Goal: Task Accomplishment & Management: Complete application form

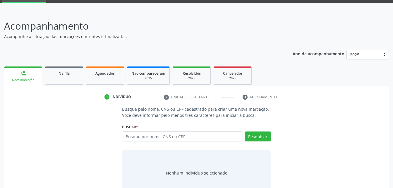
scroll to position [46, 0]
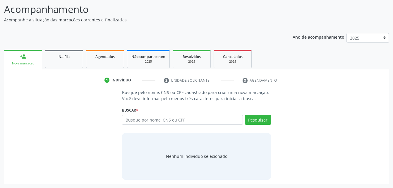
click at [153, 123] on input "text" at bounding box center [182, 120] width 121 height 10
type input "704302574943796"
click at [261, 121] on button "Pesquisar" at bounding box center [258, 120] width 26 height 10
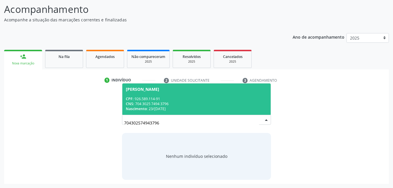
click at [180, 103] on div "CNS: 704 3025 7494 3796" at bounding box center [196, 103] width 141 height 5
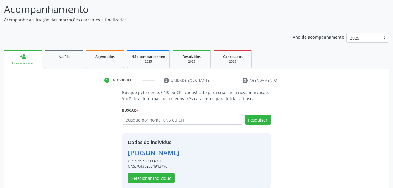
scroll to position [55, 0]
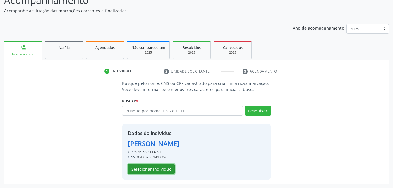
click at [162, 169] on button "Selecionar indivíduo" at bounding box center [151, 169] width 47 height 10
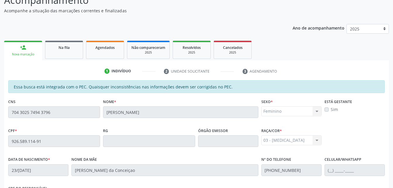
scroll to position [155, 0]
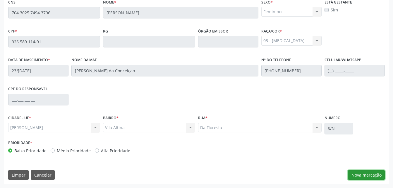
click at [377, 174] on button "Nova marcação" at bounding box center [366, 175] width 37 height 10
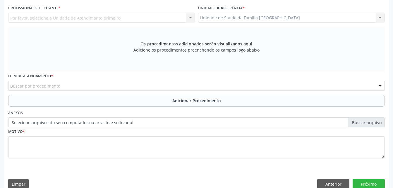
scroll to position [96, 0]
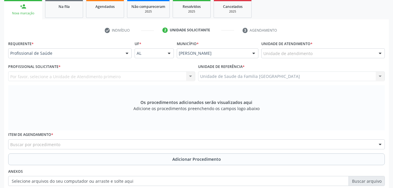
click at [311, 47] on label "Unidade de atendimento *" at bounding box center [286, 43] width 51 height 9
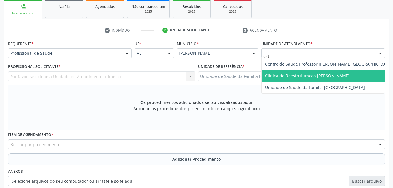
click at [317, 81] on span "Clinica de Reestruturacao [PERSON_NAME]" at bounding box center [329, 76] width 134 height 12
type input "est"
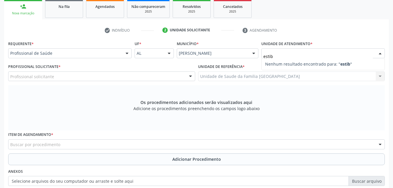
type input "esti"
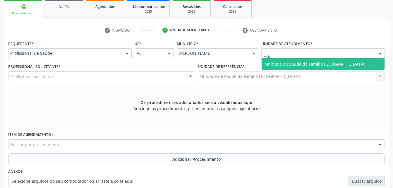
click at [344, 64] on span "Unidade de Saude da Familia [GEOGRAPHIC_DATA]" at bounding box center [315, 64] width 100 height 6
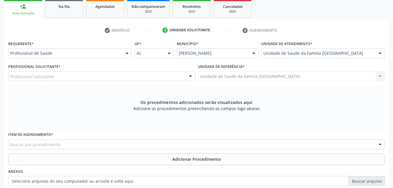
click at [100, 77] on div "Profissional solicitante" at bounding box center [101, 76] width 187 height 10
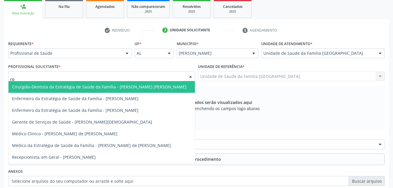
type input "rod"
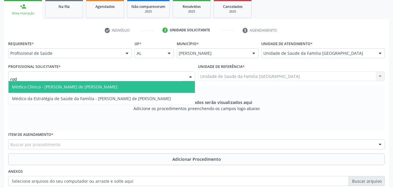
click at [104, 84] on span "Médico Clínico - [PERSON_NAME] de [PERSON_NAME]" at bounding box center [64, 87] width 105 height 6
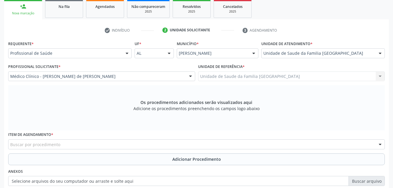
scroll to position [125, 0]
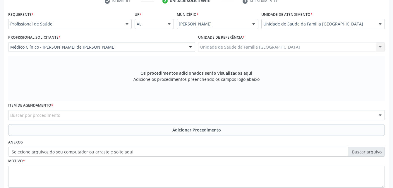
click at [128, 113] on div "Buscar por procedimento" at bounding box center [196, 115] width 377 height 10
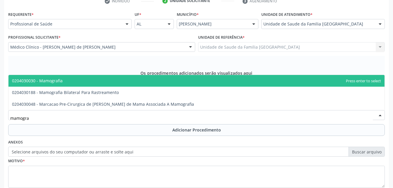
type input "mamograf"
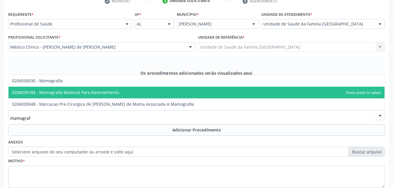
click at [115, 91] on span "0204030188 - Mamografia Bilateral Para Rastreamento" at bounding box center [65, 93] width 107 height 6
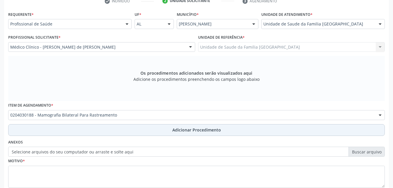
click at [128, 133] on button "Adicionar Procedimento" at bounding box center [196, 130] width 377 height 12
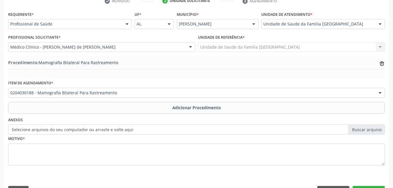
scroll to position [141, 0]
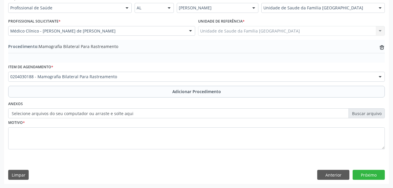
click at [96, 114] on label "Selecione arquivos do seu computador ou arraste e solte aqui" at bounding box center [196, 113] width 377 height 10
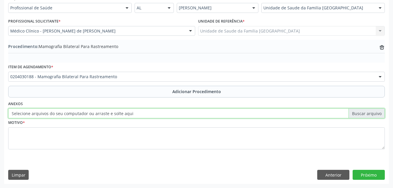
click at [96, 114] on input "Selecione arquivos do seu computador ou arraste e solte aqui" at bounding box center [196, 113] width 377 height 10
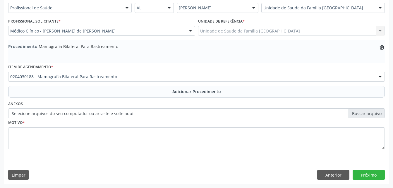
click at [144, 114] on label "Selecione arquivos do seu computador ou arraste e solte aqui" at bounding box center [196, 113] width 377 height 10
click at [144, 114] on input "Selecione arquivos do seu computador ou arraste e solte aqui" at bounding box center [196, 113] width 377 height 10
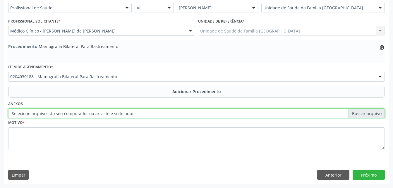
type input "C:\fakepath\WhatsApp Image 2025-10-02 at 13.46.49.jpeg"
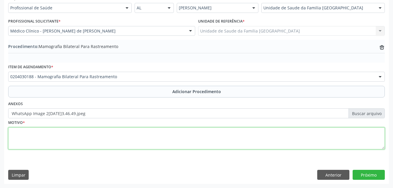
click at [107, 139] on textarea at bounding box center [196, 138] width 377 height 22
type textarea "rotina"
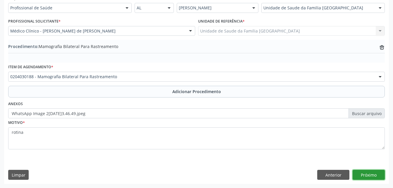
click at [372, 171] on button "Próximo" at bounding box center [369, 175] width 32 height 10
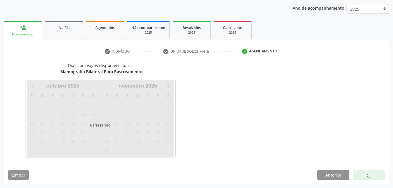
scroll to position [92, 0]
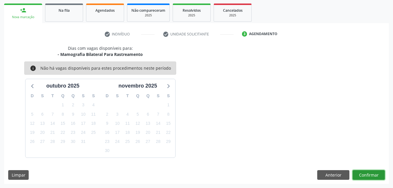
click at [372, 173] on button "Confirmar" at bounding box center [369, 175] width 32 height 10
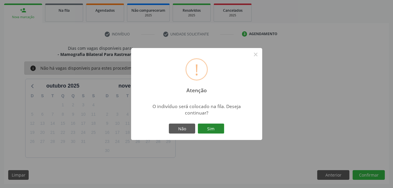
click at [214, 130] on button "Sim" at bounding box center [211, 129] width 26 height 10
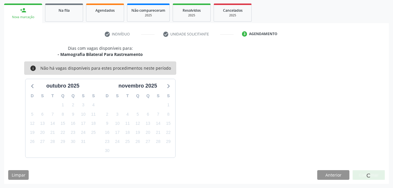
scroll to position [13, 0]
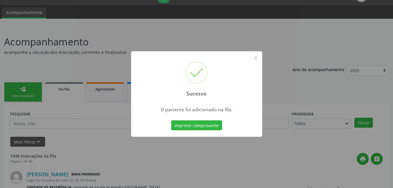
click at [31, 96] on div "Sucesso × O paciente foi adicionado na fila. Imprimir comprovante Cancel" at bounding box center [196, 94] width 393 height 188
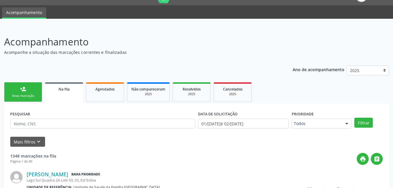
click at [31, 96] on div "Nova marcação" at bounding box center [22, 96] width 29 height 4
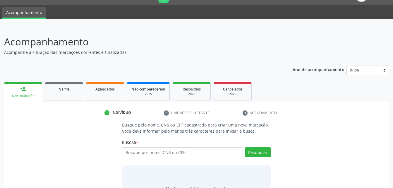
click at [148, 159] on div "Busque por nome, CNS ou CPF Nenhum resultado encontrado para: " " Digite nome, …" at bounding box center [196, 154] width 149 height 14
click at [146, 152] on input "text" at bounding box center [182, 152] width 121 height 10
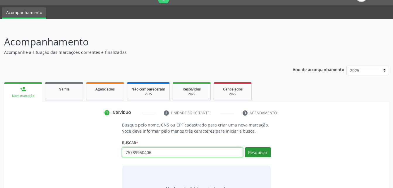
type input "75739950406"
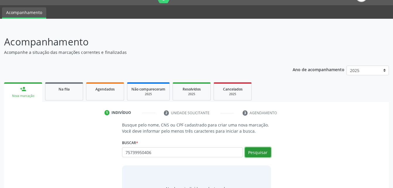
click at [266, 150] on button "Pesquisar" at bounding box center [258, 152] width 26 height 10
type input "75739950406"
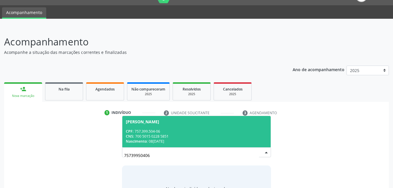
click at [239, 128] on span "José Pedro da Silva CPF: 757.399.504-06 CNS: 700 5015 0228 5851 Nascimento: 08/…" at bounding box center [196, 131] width 148 height 31
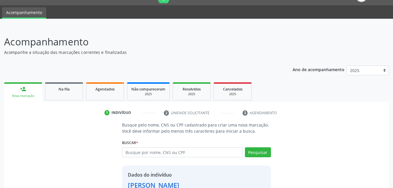
scroll to position [55, 0]
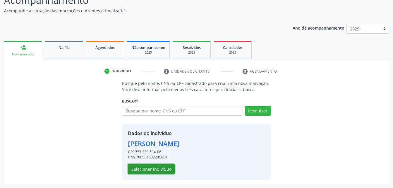
click at [165, 170] on button "Selecionar indivíduo" at bounding box center [151, 169] width 47 height 10
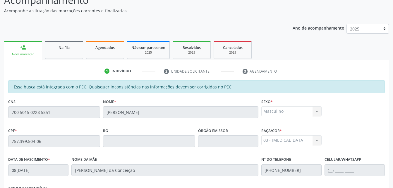
scroll to position [155, 0]
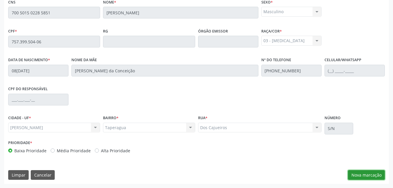
click at [372, 172] on button "Nova marcação" at bounding box center [366, 175] width 37 height 10
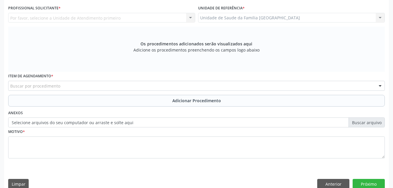
scroll to position [125, 0]
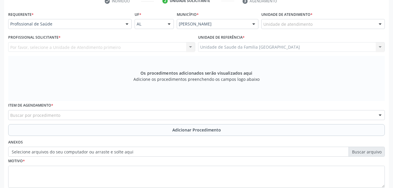
click at [336, 30] on div "Unidade de atendimento * Unidade de atendimento Aeronave Baron 58 Aeronave Cess…" at bounding box center [323, 21] width 126 height 23
click at [336, 18] on div "Unidade de atendimento * Unidade de atendimento Aeronave Baron 58 Aeronave Cess…" at bounding box center [323, 19] width 124 height 19
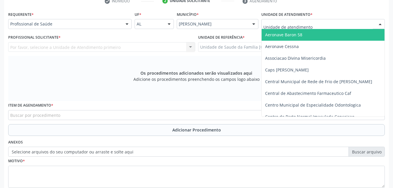
click at [336, 22] on div at bounding box center [323, 24] width 124 height 10
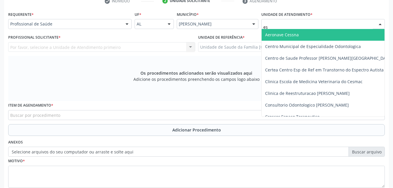
type input "est"
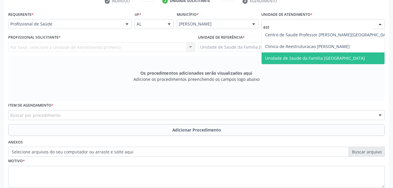
click at [324, 57] on span "Unidade de Saude da Familia [GEOGRAPHIC_DATA]" at bounding box center [315, 58] width 100 height 6
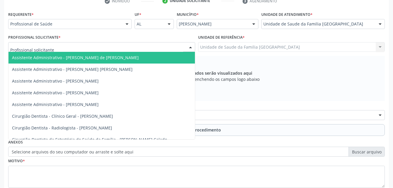
click at [118, 47] on div at bounding box center [101, 47] width 187 height 10
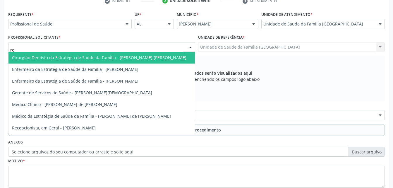
type input "rod"
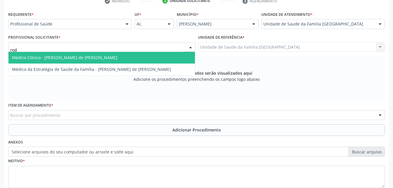
click at [123, 59] on span "Médico Clínico - [PERSON_NAME] de [PERSON_NAME]" at bounding box center [101, 58] width 186 height 12
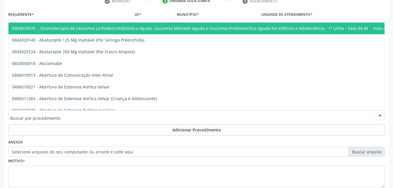
click at [142, 115] on div at bounding box center [196, 115] width 377 height 10
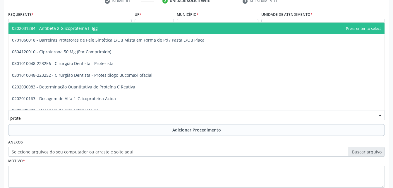
type input "protes"
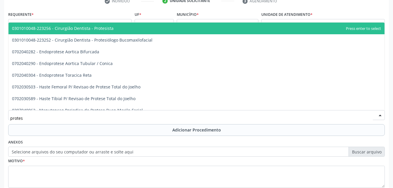
click at [138, 30] on span "0301010048-223256 - Cirurgião Dentista - Protesista" at bounding box center [196, 29] width 376 height 12
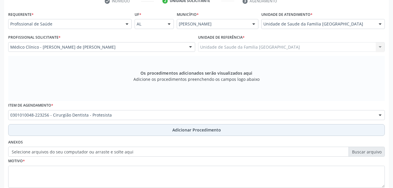
click at [191, 131] on span "Adicionar Procedimento" at bounding box center [196, 130] width 49 height 6
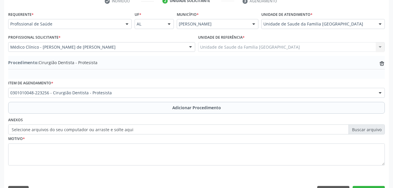
click at [145, 127] on label "Selecione arquivos do seu computador ou arraste e solte aqui" at bounding box center [196, 129] width 377 height 10
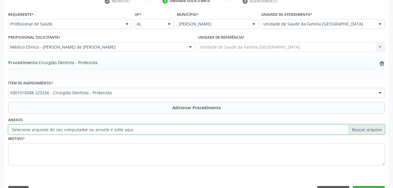
click at [145, 127] on input "Selecione arquivos do seu computador ou arraste e solte aqui" at bounding box center [196, 129] width 377 height 10
type input "C:\fakepath\WhatsApp Image 2025-10-02 at 13.47.20.jpeg"
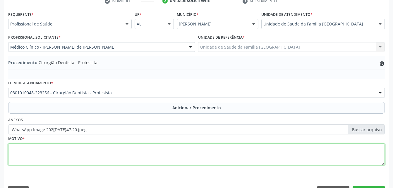
click at [140, 160] on textarea at bounding box center [196, 154] width 377 height 22
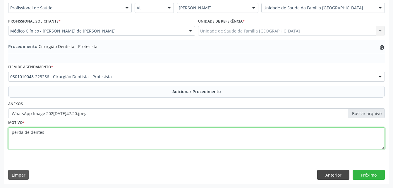
type textarea "perda de dentes"
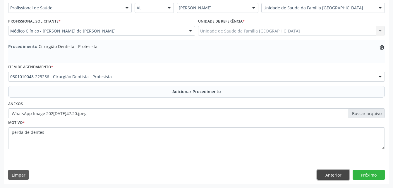
click at [340, 172] on button "Anterior" at bounding box center [333, 175] width 32 height 10
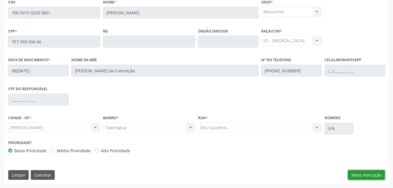
click at [368, 174] on button "Nova marcação" at bounding box center [366, 175] width 37 height 10
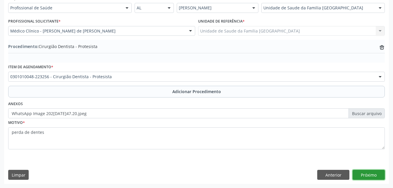
click at [368, 174] on button "Próximo" at bounding box center [369, 175] width 32 height 10
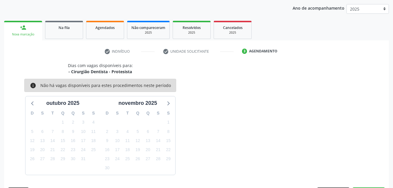
scroll to position [92, 0]
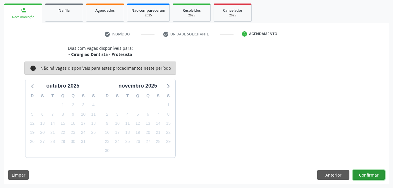
click at [368, 171] on button "Confirmar" at bounding box center [369, 175] width 32 height 10
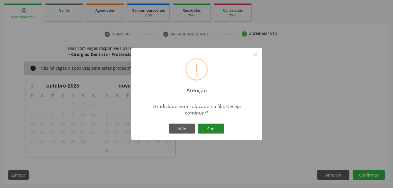
click at [212, 131] on button "Sim" at bounding box center [211, 129] width 26 height 10
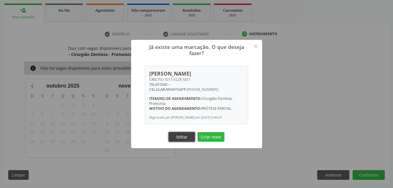
click at [182, 140] on button "Voltar" at bounding box center [182, 137] width 26 height 10
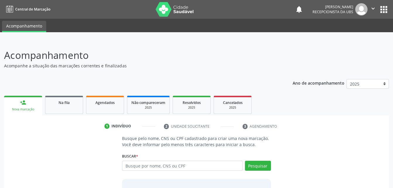
click at [151, 163] on input "text" at bounding box center [182, 166] width 121 height 10
type input "702905573722878"
click at [252, 169] on button "Pesquisar" at bounding box center [258, 166] width 26 height 10
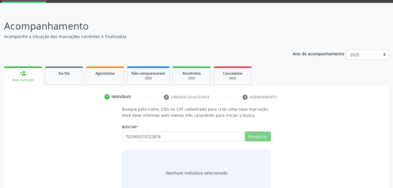
scroll to position [46, 0]
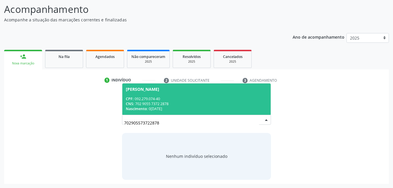
click at [185, 102] on div "CNS: 702 9055 7372 2878" at bounding box center [196, 103] width 141 height 5
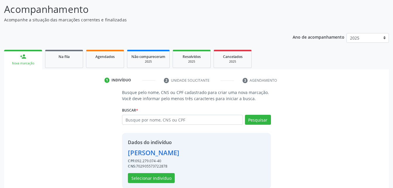
scroll to position [55, 0]
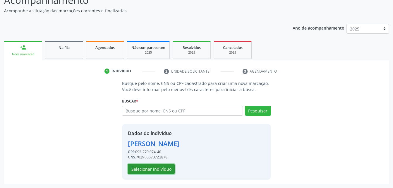
click at [169, 169] on button "Selecionar indivíduo" at bounding box center [151, 169] width 47 height 10
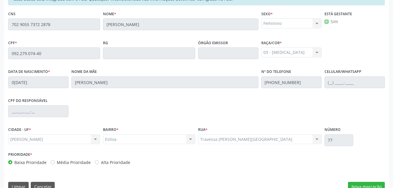
scroll to position [155, 0]
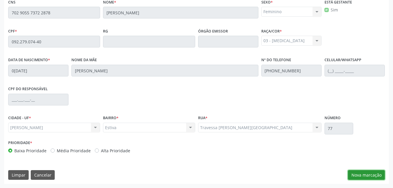
click at [362, 172] on button "Nova marcação" at bounding box center [366, 175] width 37 height 10
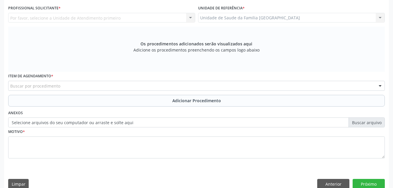
scroll to position [125, 0]
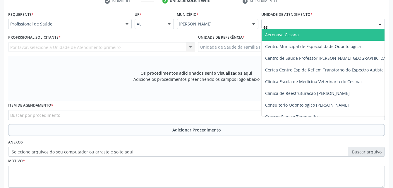
type input "est"
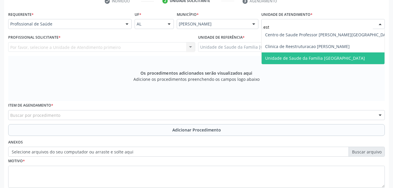
click at [314, 52] on span "Unidade de Saude da Familia [GEOGRAPHIC_DATA]" at bounding box center [329, 58] width 134 height 12
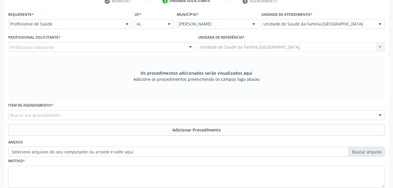
click at [105, 49] on div "Profissional solicitante" at bounding box center [101, 47] width 187 height 10
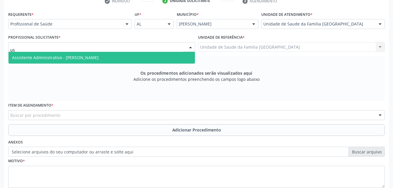
type input "u"
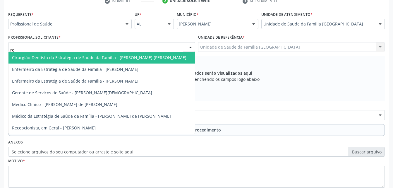
type input "rod"
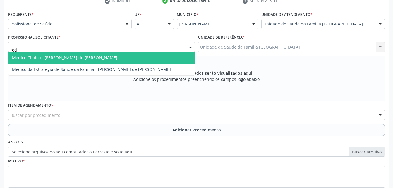
click at [107, 60] on span "Médico Clínico - [PERSON_NAME] de [PERSON_NAME]" at bounding box center [101, 58] width 186 height 12
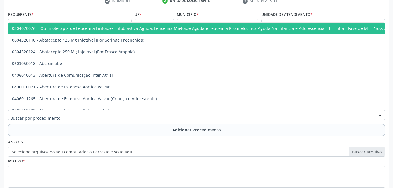
click at [112, 115] on div at bounding box center [196, 115] width 377 height 10
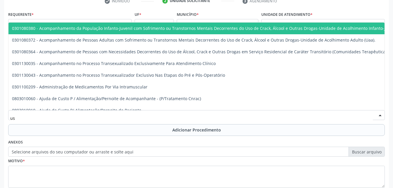
type input "usg"
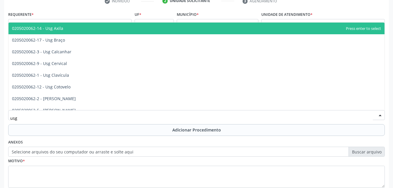
click at [103, 29] on span "0205020062-14 - Usg Axila" at bounding box center [196, 29] width 376 height 12
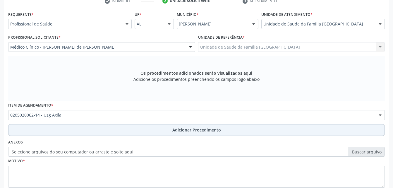
click at [131, 127] on button "Adicionar Procedimento" at bounding box center [196, 130] width 377 height 12
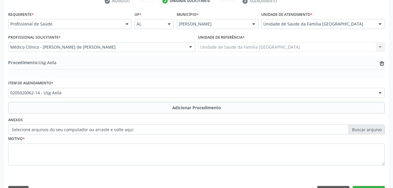
click at [89, 129] on label "Selecione arquivos do seu computador ou arraste e solte aqui" at bounding box center [196, 129] width 377 height 10
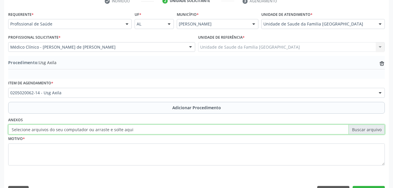
click at [89, 129] on input "Selecione arquivos do seu computador ou arraste e solte aqui" at bounding box center [196, 129] width 377 height 10
type input "C:\fakepath\WhatsApp Image 2[DATE]3.47.34.jpeg"
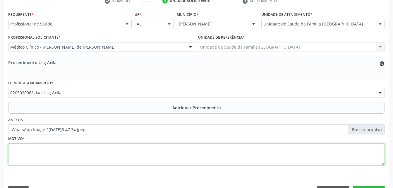
click at [100, 158] on textarea at bounding box center [196, 154] width 377 height 22
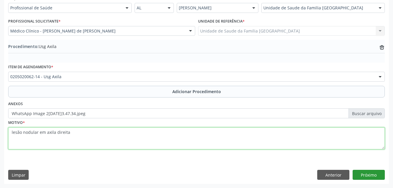
type textarea "lesão nodular em axila direita"
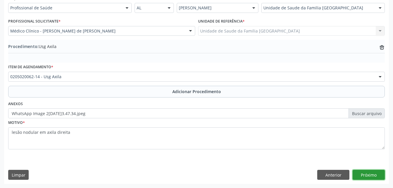
click at [380, 175] on button "Próximo" at bounding box center [369, 175] width 32 height 10
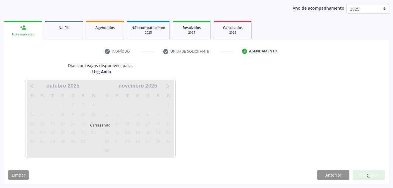
scroll to position [92, 0]
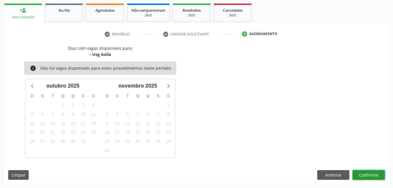
click at [363, 172] on button "Confirmar" at bounding box center [369, 175] width 32 height 10
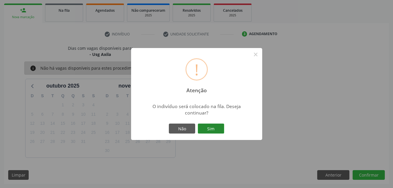
click at [218, 129] on button "Sim" at bounding box center [211, 129] width 26 height 10
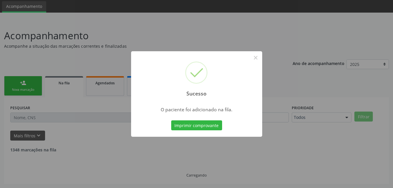
scroll to position [13, 0]
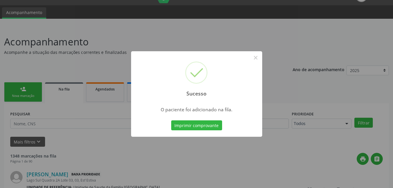
click at [32, 89] on div "Sucesso × O paciente foi adicionado na fila. Imprimir comprovante Cancel" at bounding box center [196, 94] width 393 height 188
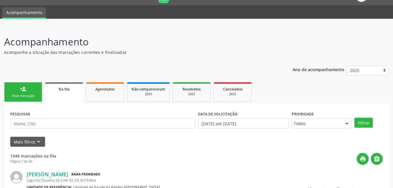
click at [17, 88] on link "person_add Nova marcação" at bounding box center [23, 92] width 38 height 20
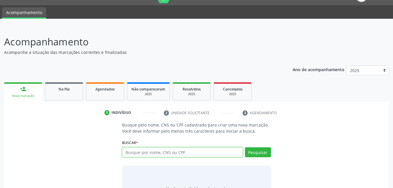
click at [151, 153] on input "text" at bounding box center [182, 152] width 121 height 10
type input "7"
type input "801434327675879"
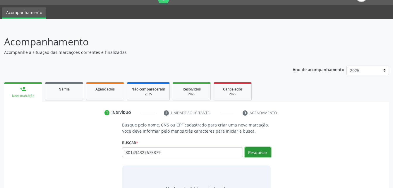
click at [260, 153] on button "Pesquisar" at bounding box center [258, 152] width 26 height 10
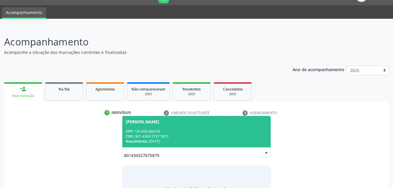
click at [244, 128] on span "[PERSON_NAME] CPF: 160.600.464-60 CNS: 801 4343 2767 5879 Nascimento: 2[DATE]" at bounding box center [196, 131] width 148 height 31
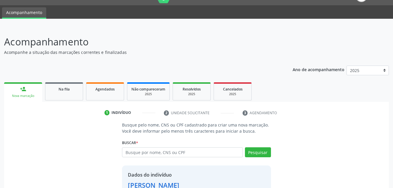
scroll to position [55, 0]
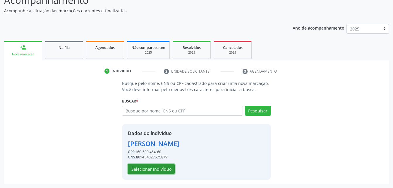
click at [158, 172] on button "Selecionar indivíduo" at bounding box center [151, 169] width 47 height 10
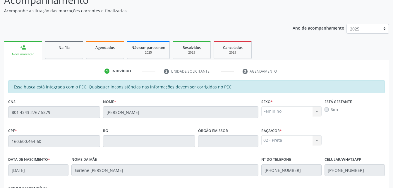
scroll to position [155, 0]
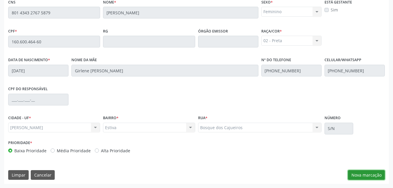
click at [379, 179] on button "Nova marcação" at bounding box center [366, 175] width 37 height 10
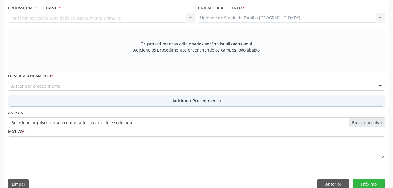
scroll to position [96, 0]
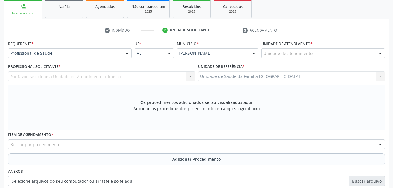
click at [283, 50] on div "Unidade de atendimento" at bounding box center [323, 53] width 124 height 10
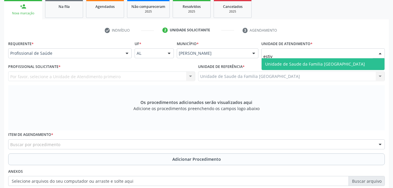
type input "estiva"
click at [295, 61] on span "Unidade de Saude da Familia [GEOGRAPHIC_DATA]" at bounding box center [315, 64] width 100 height 6
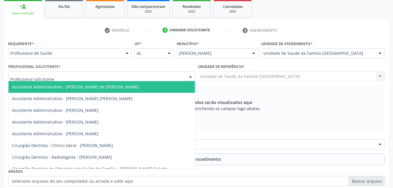
click at [128, 77] on div at bounding box center [101, 76] width 187 height 10
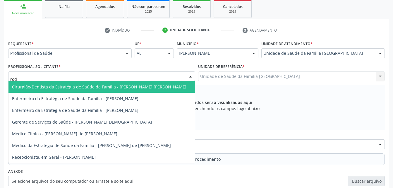
type input "rodr"
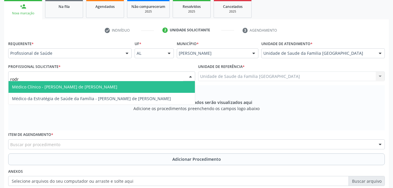
click at [129, 84] on span "Médico Clínico - [PERSON_NAME] de [PERSON_NAME]" at bounding box center [101, 87] width 186 height 12
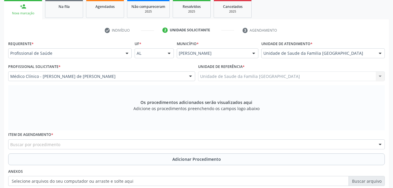
click at [147, 148] on div "Buscar por procedimento" at bounding box center [196, 144] width 377 height 10
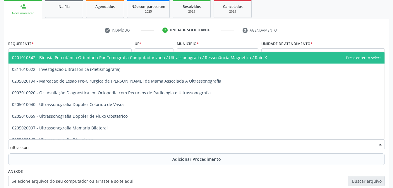
type input "ultrassono"
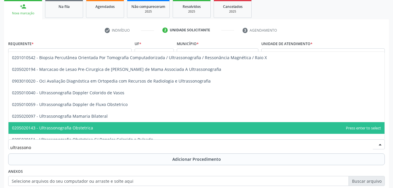
click at [127, 128] on span "0205020143 - Ultrassonografia Obstetrica" at bounding box center [196, 128] width 376 height 12
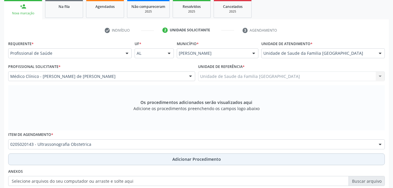
click at [141, 162] on button "Adicionar Procedimento" at bounding box center [196, 159] width 377 height 12
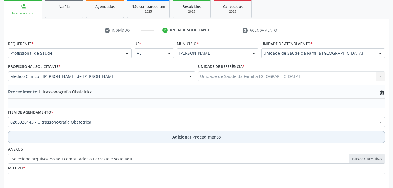
scroll to position [125, 0]
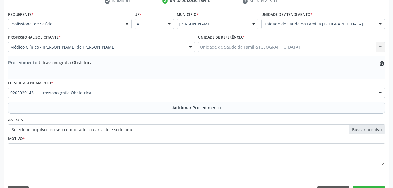
click at [107, 131] on label "Selecione arquivos do seu computador ou arraste e solte aqui" at bounding box center [196, 129] width 377 height 10
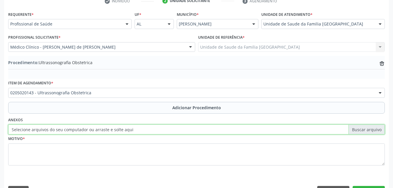
click at [107, 131] on input "Selecione arquivos do seu computador ou arraste e solte aqui" at bounding box center [196, 129] width 377 height 10
type input "C:\fakepath\WhatsApp Image [DATE] 13.47.54.jpeg"
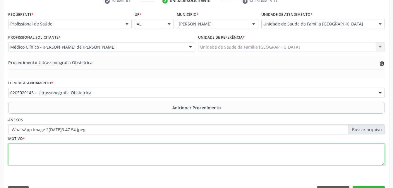
click at [177, 151] on textarea at bounding box center [196, 154] width 377 height 22
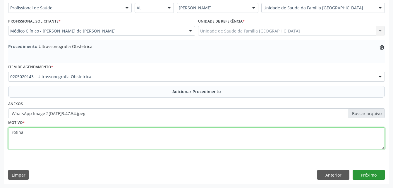
type textarea "rotina"
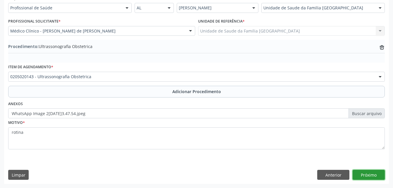
click at [366, 174] on button "Próximo" at bounding box center [369, 175] width 32 height 10
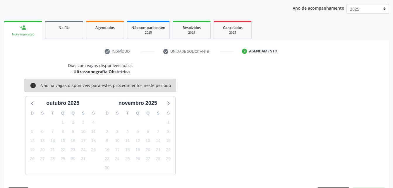
scroll to position [92, 0]
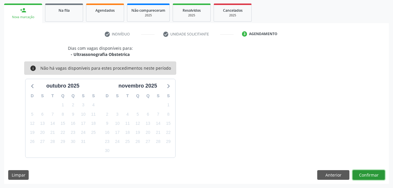
click at [366, 174] on button "Confirmar" at bounding box center [369, 175] width 32 height 10
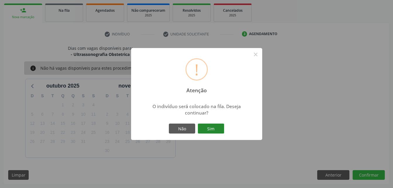
click at [214, 130] on button "Sim" at bounding box center [211, 129] width 26 height 10
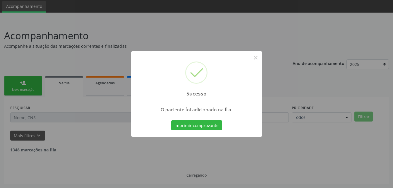
scroll to position [13, 0]
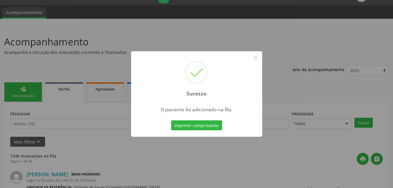
click at [32, 89] on div "Sucesso × O paciente foi adicionado na fila. Imprimir comprovante Cancel" at bounding box center [196, 94] width 393 height 188
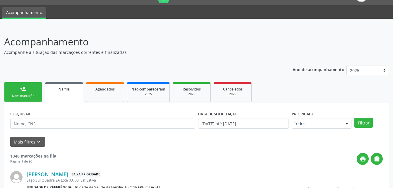
click at [32, 89] on link "person_add Nova marcação" at bounding box center [23, 92] width 38 height 20
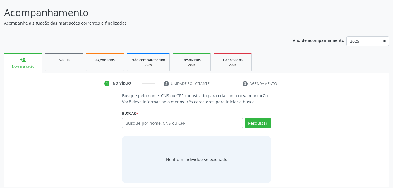
scroll to position [46, 0]
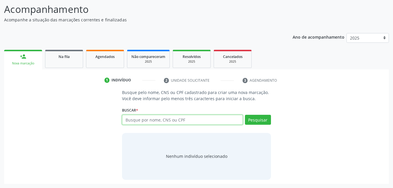
click at [160, 120] on input "text" at bounding box center [182, 120] width 121 height 10
type input "704705700846234"
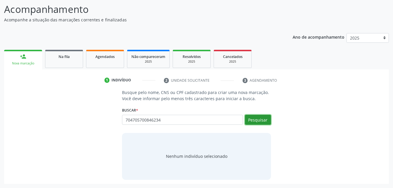
click at [247, 123] on button "Pesquisar" at bounding box center [258, 120] width 26 height 10
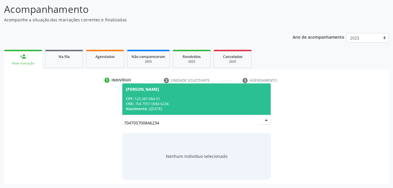
click at [191, 101] on div "CNS: 704 7057 0084 6234" at bounding box center [196, 103] width 141 height 5
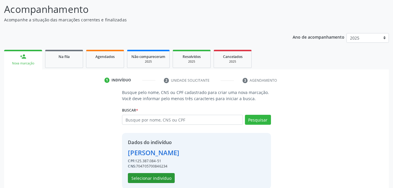
scroll to position [55, 0]
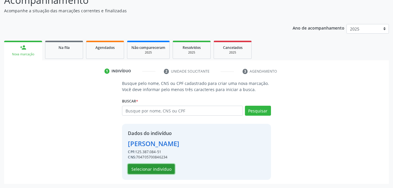
click at [158, 166] on button "Selecionar indivíduo" at bounding box center [151, 169] width 47 height 10
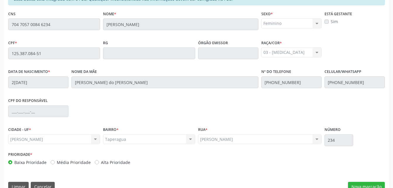
scroll to position [155, 0]
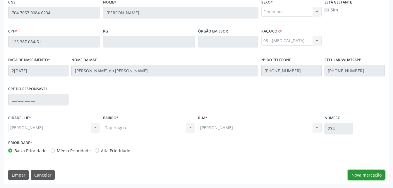
click at [351, 176] on button "Nova marcação" at bounding box center [366, 175] width 37 height 10
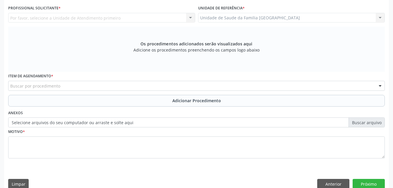
scroll to position [96, 0]
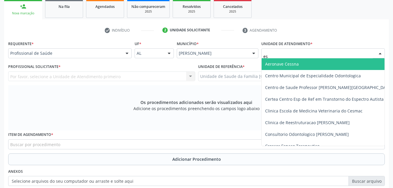
type input "est"
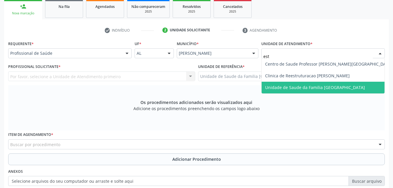
click at [300, 88] on span "Unidade de Saude da Familia [GEOGRAPHIC_DATA]" at bounding box center [315, 88] width 100 height 6
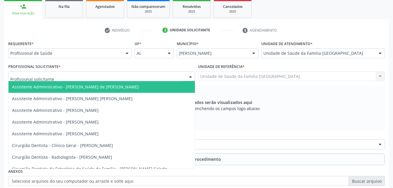
click at [101, 77] on div at bounding box center [101, 76] width 187 height 10
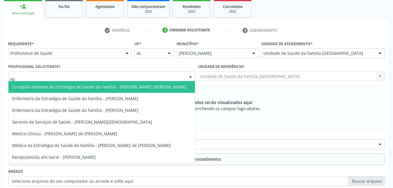
type input "rod"
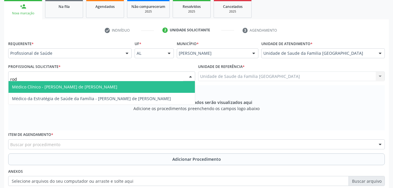
click at [102, 83] on span "Médico Clínico - [PERSON_NAME] de [PERSON_NAME]" at bounding box center [101, 87] width 186 height 12
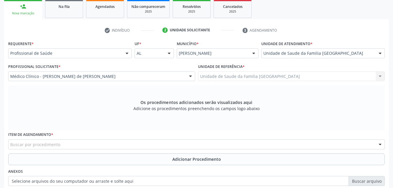
click at [103, 145] on div "Buscar por procedimento" at bounding box center [196, 144] width 377 height 10
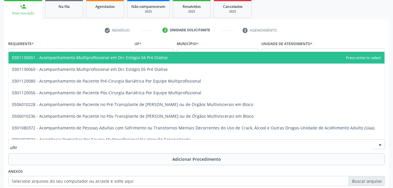
type input "ultra"
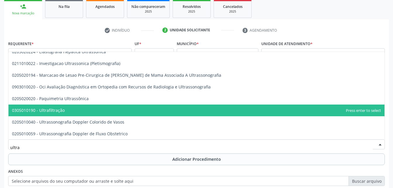
scroll to position [59, 0]
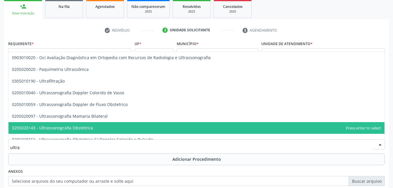
click at [103, 123] on span "0205020143 - Ultrassonografia Obstetrica" at bounding box center [196, 128] width 376 height 12
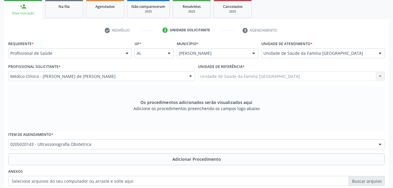
drag, startPoint x: 117, startPoint y: 159, endPoint x: 121, endPoint y: 121, distance: 38.3
click at [117, 158] on button "Adicionar Procedimento" at bounding box center [196, 159] width 377 height 12
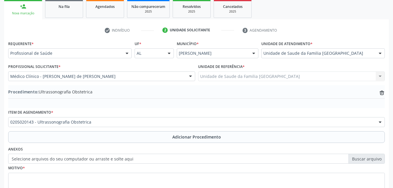
click at [68, 157] on label "Selecione arquivos do seu computador ou arraste e solte aqui" at bounding box center [196, 159] width 377 height 10
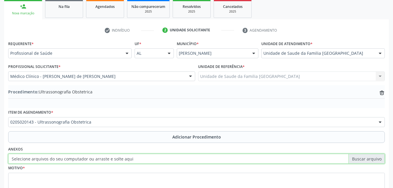
click at [68, 157] on input "Selecione arquivos do seu computador ou arraste e solte aqui" at bounding box center [196, 159] width 377 height 10
type input "C:\fakepath\WhatsApp Image 2[DATE]3.48.10.jpeg"
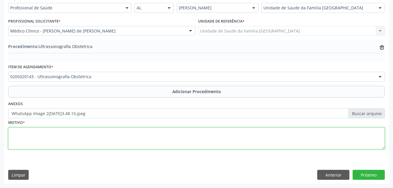
click at [104, 137] on textarea at bounding box center [196, 138] width 377 height 22
type textarea "pré-[DATE]"
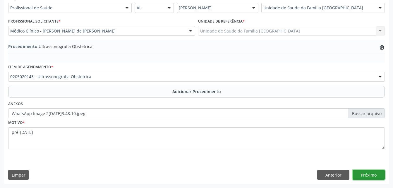
click at [379, 174] on button "Próximo" at bounding box center [369, 175] width 32 height 10
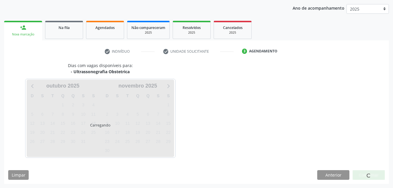
scroll to position [92, 0]
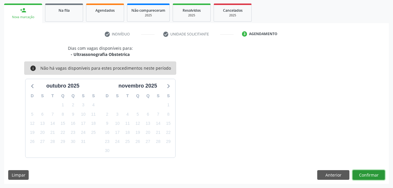
click at [379, 174] on button "Confirmar" at bounding box center [369, 175] width 32 height 10
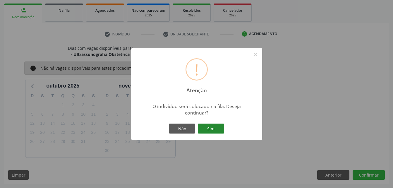
click at [215, 131] on button "Sim" at bounding box center [211, 129] width 26 height 10
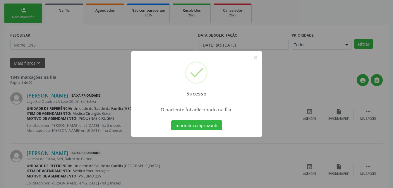
scroll to position [13, 0]
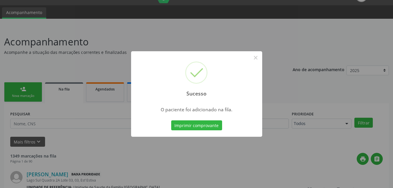
click at [32, 86] on div "Sucesso × O paciente foi adicionado na fila. Imprimir comprovante Cancel" at bounding box center [196, 94] width 393 height 188
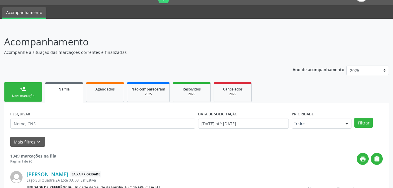
click at [32, 86] on link "person_add Nova marcação" at bounding box center [23, 92] width 38 height 20
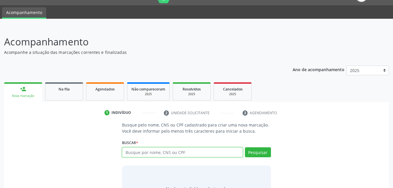
click at [165, 154] on input "text" at bounding box center [182, 152] width 121 height 10
type input "706800280102425"
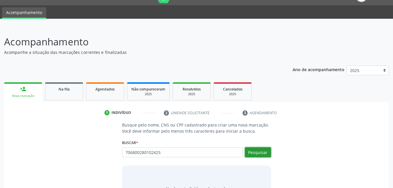
click at [259, 151] on button "Pesquisar" at bounding box center [258, 152] width 26 height 10
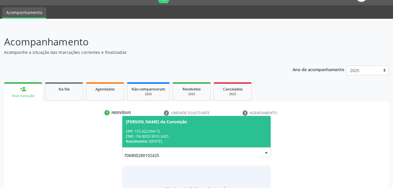
click at [212, 134] on div "CNS: 706 8002 8010 2425" at bounding box center [196, 136] width 141 height 5
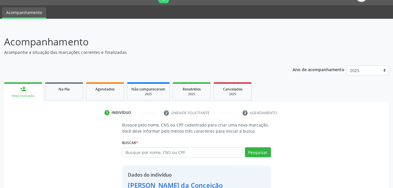
scroll to position [55, 0]
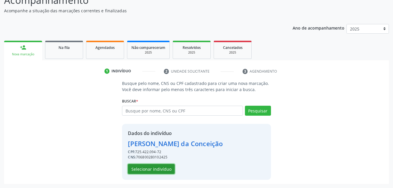
click at [156, 167] on button "Selecionar indivíduo" at bounding box center [151, 169] width 47 height 10
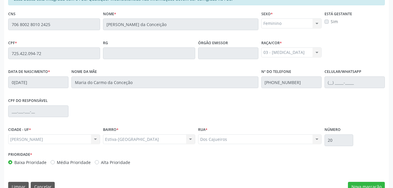
scroll to position [155, 0]
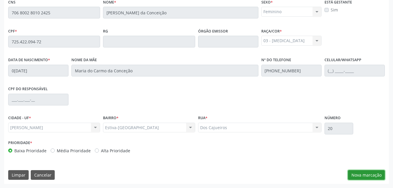
click at [354, 172] on button "Nova marcação" at bounding box center [366, 175] width 37 height 10
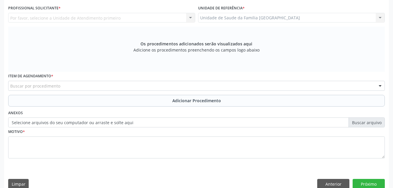
scroll to position [96, 0]
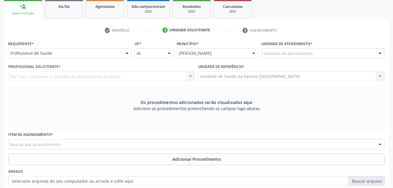
click at [315, 50] on div "Unidade de atendimento" at bounding box center [323, 53] width 124 height 10
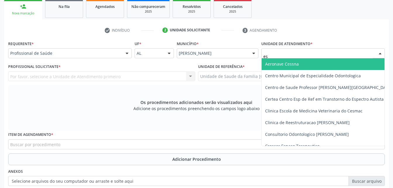
type input "est"
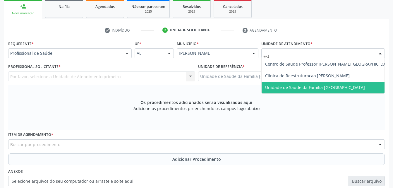
click at [325, 85] on span "Unidade de Saude da Familia [GEOGRAPHIC_DATA]" at bounding box center [315, 88] width 100 height 6
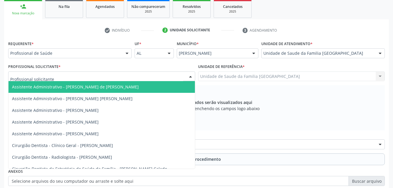
click at [116, 77] on div at bounding box center [101, 76] width 187 height 10
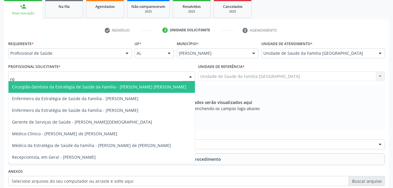
type input "rod"
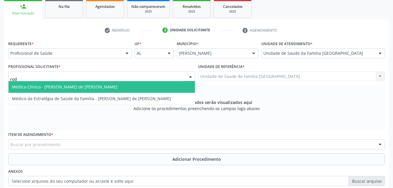
click at [142, 87] on span "Médico Clínico - [PERSON_NAME] de [PERSON_NAME]" at bounding box center [101, 87] width 186 height 12
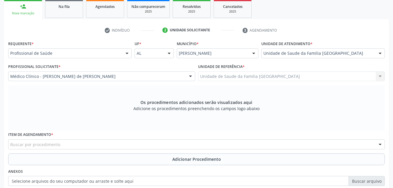
click at [149, 143] on div "Buscar por procedimento" at bounding box center [196, 144] width 377 height 10
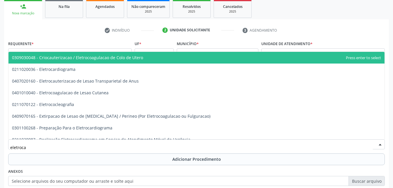
type input "eletrocar"
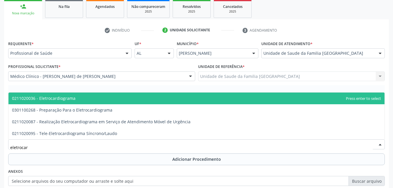
click at [139, 99] on span "0211020036 - Eletrocardiograma" at bounding box center [196, 99] width 376 height 12
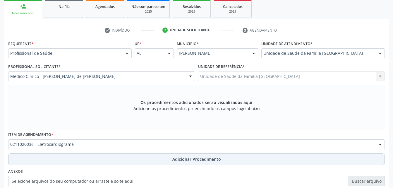
click at [134, 157] on button "Adicionar Procedimento" at bounding box center [196, 159] width 377 height 12
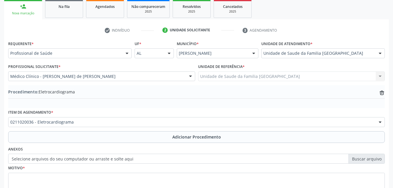
scroll to position [125, 0]
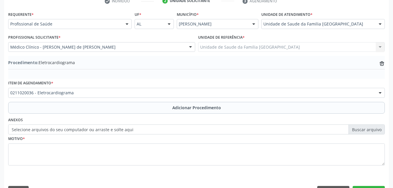
click at [105, 129] on label "Selecione arquivos do seu computador ou arraste e solte aqui" at bounding box center [196, 129] width 377 height 10
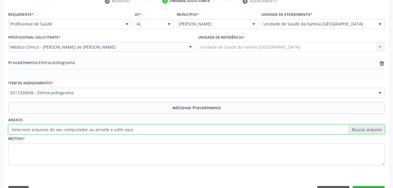
click at [105, 129] on input "Selecione arquivos do seu computador ou arraste e solte aqui" at bounding box center [196, 129] width 377 height 10
type input "C:\fakepath\WhatsApp Image [DATE] 14.11.42.jpeg"
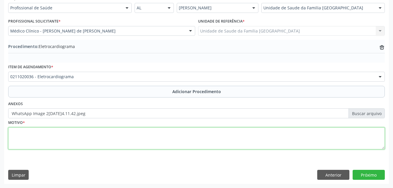
click at [106, 137] on textarea at bounding box center [196, 138] width 377 height 22
type textarea "has"
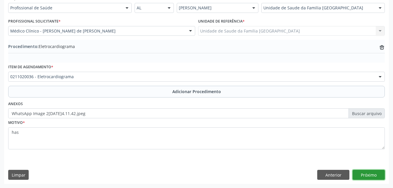
click at [364, 176] on button "Próximo" at bounding box center [369, 175] width 32 height 10
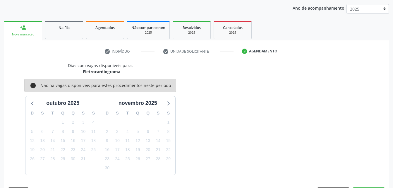
scroll to position [92, 0]
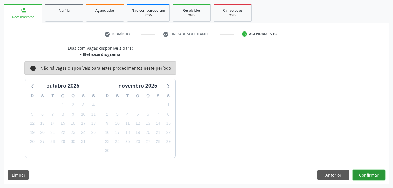
click at [364, 176] on button "Confirmar" at bounding box center [369, 175] width 32 height 10
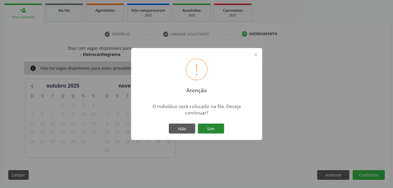
click at [223, 131] on button "Sim" at bounding box center [211, 129] width 26 height 10
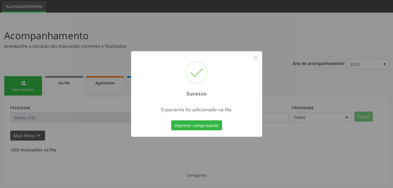
scroll to position [13, 0]
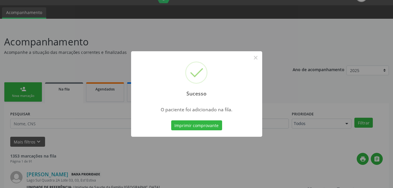
click at [37, 95] on div "Sucesso × O paciente foi adicionado na fila. Imprimir comprovante Cancel" at bounding box center [196, 94] width 393 height 188
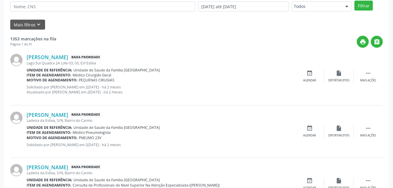
scroll to position [43, 0]
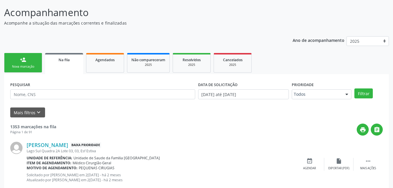
click at [19, 61] on link "person_add Nova marcação" at bounding box center [23, 63] width 38 height 20
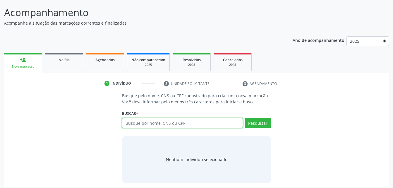
click at [206, 124] on input "text" at bounding box center [182, 123] width 121 height 10
type input "98586440434"
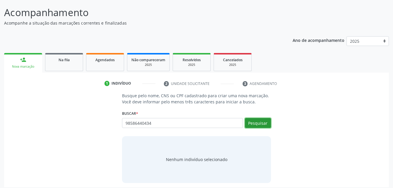
click at [257, 124] on button "Pesquisar" at bounding box center [258, 123] width 26 height 10
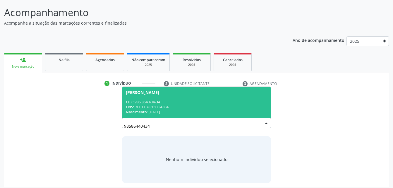
click at [186, 110] on div "Nascimento: 2[DATE]" at bounding box center [196, 111] width 141 height 5
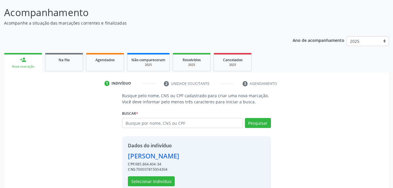
scroll to position [55, 0]
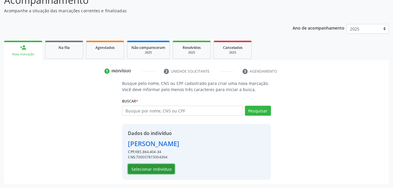
click at [151, 171] on button "Selecionar indivíduo" at bounding box center [151, 169] width 47 height 10
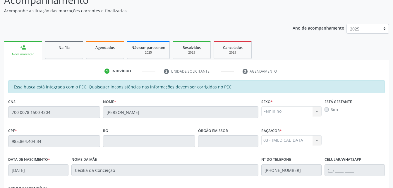
scroll to position [155, 0]
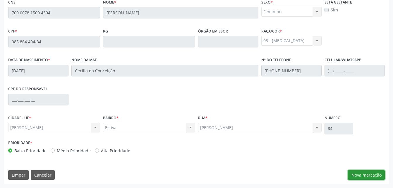
click at [373, 174] on button "Nova marcação" at bounding box center [366, 175] width 37 height 10
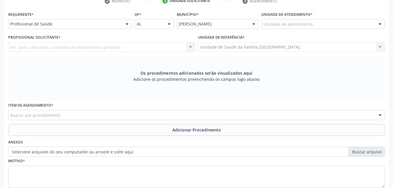
scroll to position [164, 0]
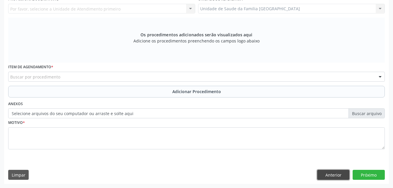
click at [345, 174] on button "Anterior" at bounding box center [333, 175] width 32 height 10
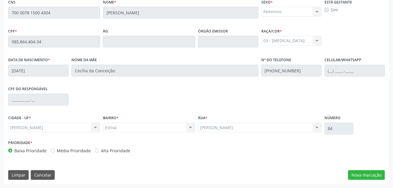
scroll to position [155, 0]
click at [374, 177] on button "Nova marcação" at bounding box center [366, 175] width 37 height 10
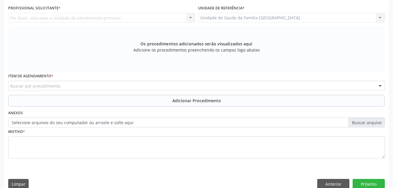
scroll to position [96, 0]
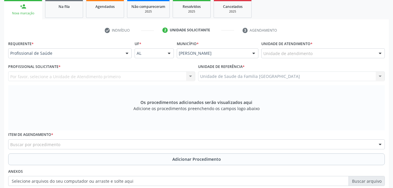
click at [290, 49] on div "Unidade de atendimento" at bounding box center [323, 53] width 124 height 10
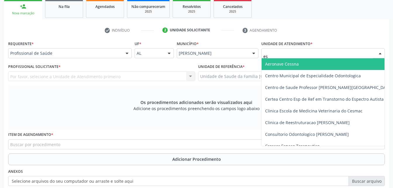
type input "est"
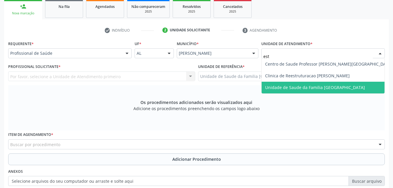
drag, startPoint x: 301, startPoint y: 88, endPoint x: 236, endPoint y: 85, distance: 65.4
click at [301, 89] on span "Unidade de Saude da Familia [GEOGRAPHIC_DATA]" at bounding box center [315, 88] width 100 height 6
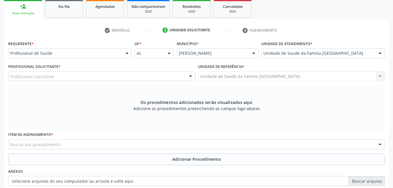
click at [118, 76] on div "Profissional solicitante" at bounding box center [101, 76] width 187 height 10
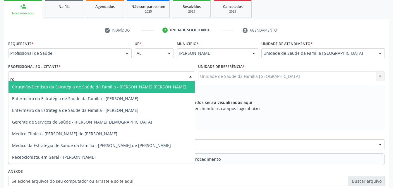
type input "rod"
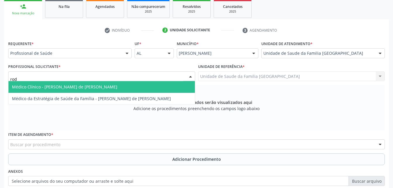
click at [116, 91] on span "Médico Clínico - [PERSON_NAME] de [PERSON_NAME]" at bounding box center [101, 87] width 186 height 12
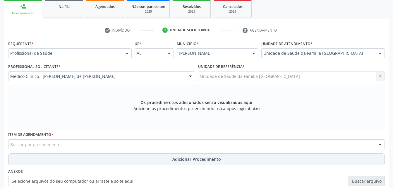
scroll to position [125, 0]
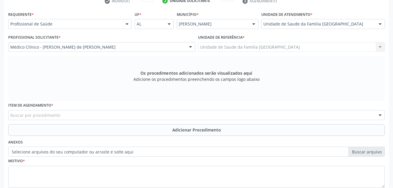
click at [105, 112] on div "Buscar por procedimento" at bounding box center [196, 115] width 377 height 10
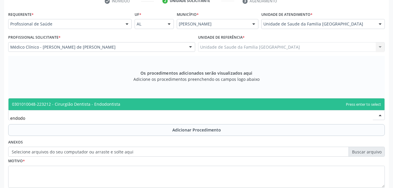
type input "endodon"
click at [65, 102] on span "0301010048-223212 - Cirurgião Dentista - Endodontista" at bounding box center [66, 104] width 108 height 6
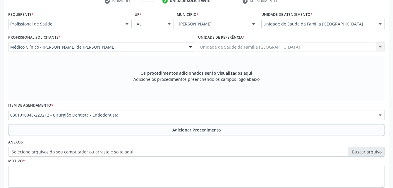
scroll to position [155, 0]
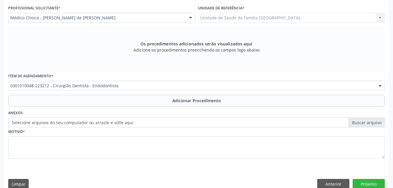
click at [139, 120] on label "Selecione arquivos do seu computador ou arraste e solte aqui" at bounding box center [196, 122] width 377 height 10
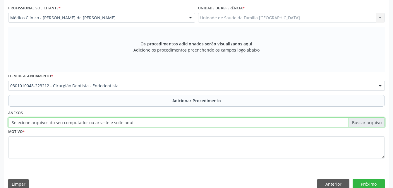
click at [139, 120] on input "Selecione arquivos do seu computador ou arraste e solte aqui" at bounding box center [196, 122] width 377 height 10
type input "C:\fakepath\WhatsApp Image 2[DATE]4.11.49.jpeg"
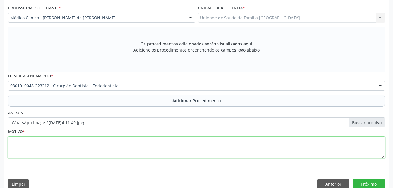
click at [217, 150] on textarea at bounding box center [196, 147] width 377 height 22
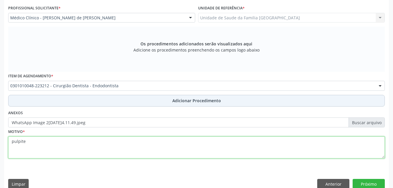
type textarea "pulpite"
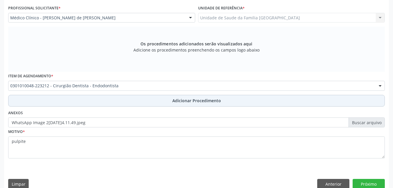
click at [263, 98] on button "Adicionar Procedimento" at bounding box center [196, 101] width 377 height 12
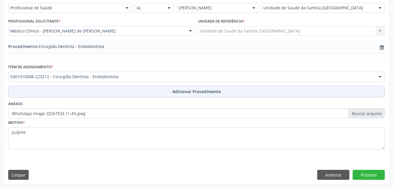
scroll to position [141, 0]
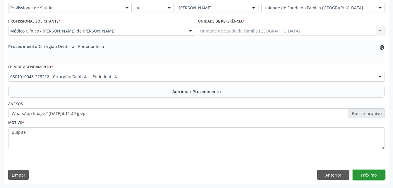
click at [369, 176] on button "Próximo" at bounding box center [369, 175] width 32 height 10
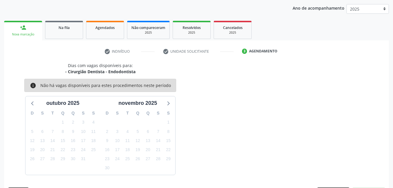
scroll to position [92, 0]
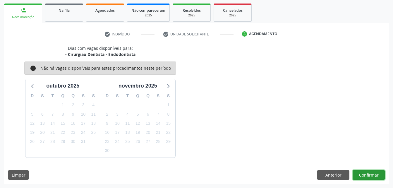
click at [369, 173] on button "Confirmar" at bounding box center [369, 175] width 32 height 10
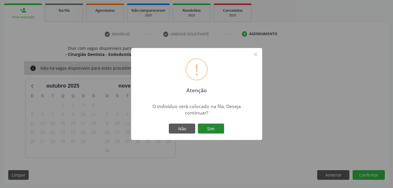
click at [199, 128] on button "Sim" at bounding box center [211, 129] width 26 height 10
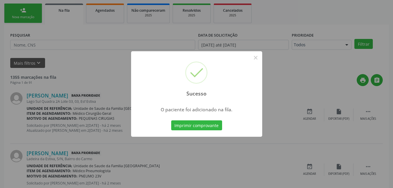
scroll to position [13, 0]
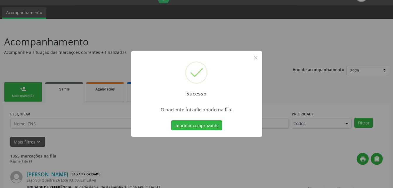
click at [23, 88] on div "Sucesso × O paciente foi adicionado na fila. Imprimir comprovante Cancel" at bounding box center [196, 94] width 393 height 188
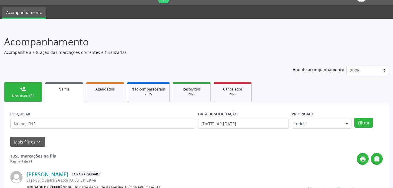
click at [30, 88] on link "person_add Nova marcação" at bounding box center [23, 92] width 38 height 20
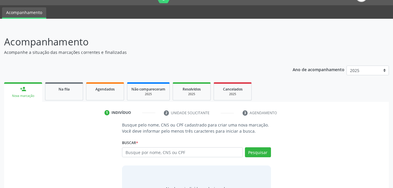
scroll to position [46, 0]
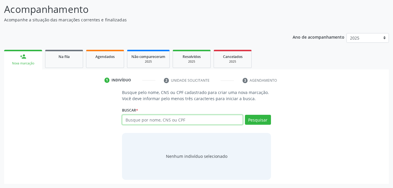
click at [183, 120] on input "text" at bounding box center [182, 120] width 121 height 10
type input "87191865415"
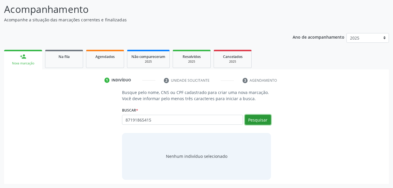
click at [266, 121] on button "Pesquisar" at bounding box center [258, 120] width 26 height 10
type input "87191865415"
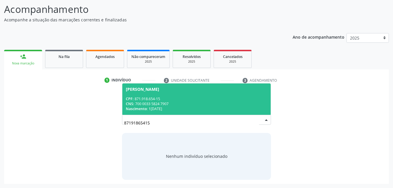
click at [158, 106] on div "Nascimento: 1[DATE]" at bounding box center [196, 108] width 141 height 5
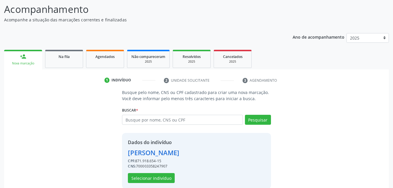
scroll to position [55, 0]
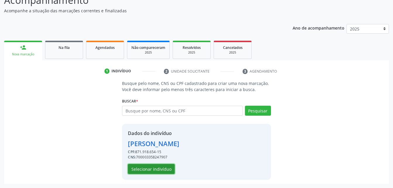
click at [163, 169] on button "Selecionar indivíduo" at bounding box center [151, 169] width 47 height 10
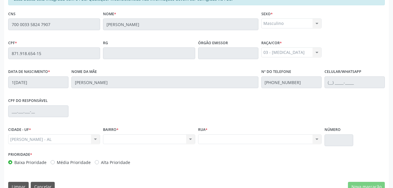
scroll to position [84, 0]
